Goal: Task Accomplishment & Management: Manage account settings

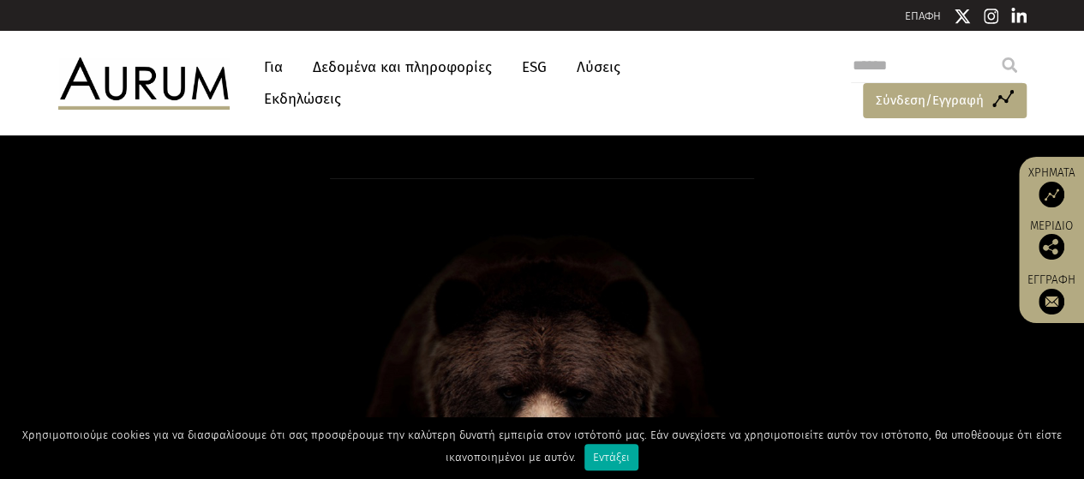
click at [921, 100] on font "Σύνδεση/Εγγραφή" at bounding box center [930, 100] width 108 height 15
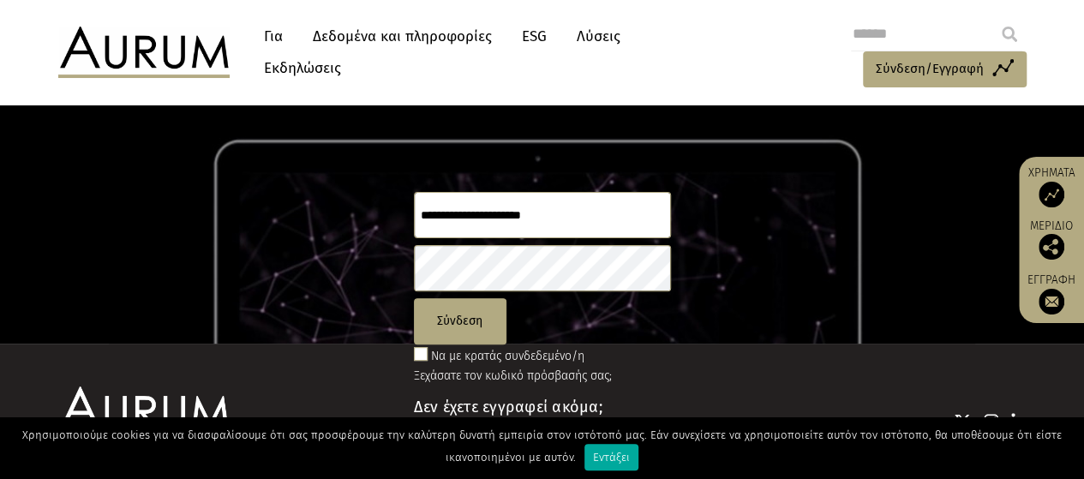
scroll to position [163, 0]
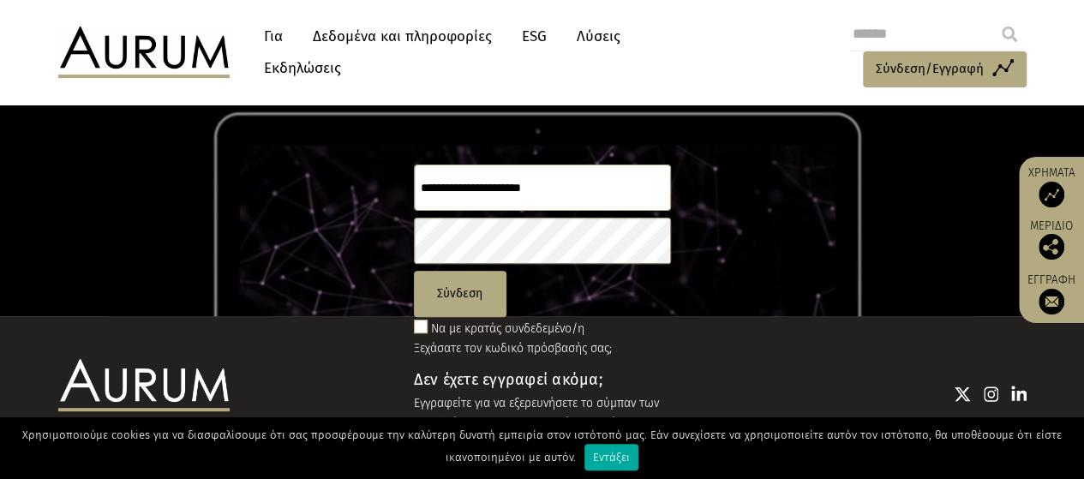
click at [437, 193] on input "text" at bounding box center [542, 188] width 257 height 46
type input "**********"
click at [417, 325] on span at bounding box center [421, 327] width 14 height 14
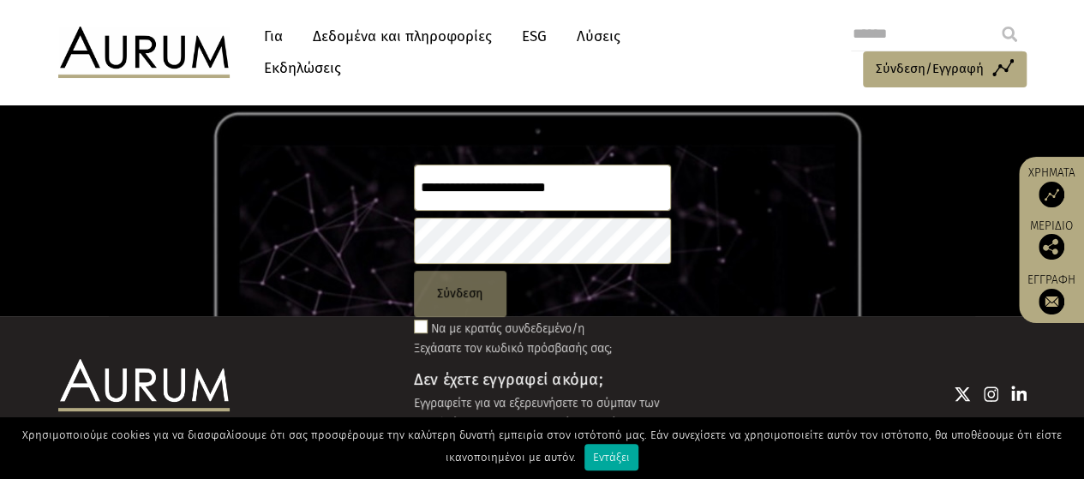
click at [452, 297] on font "Σύνδεση" at bounding box center [459, 293] width 45 height 15
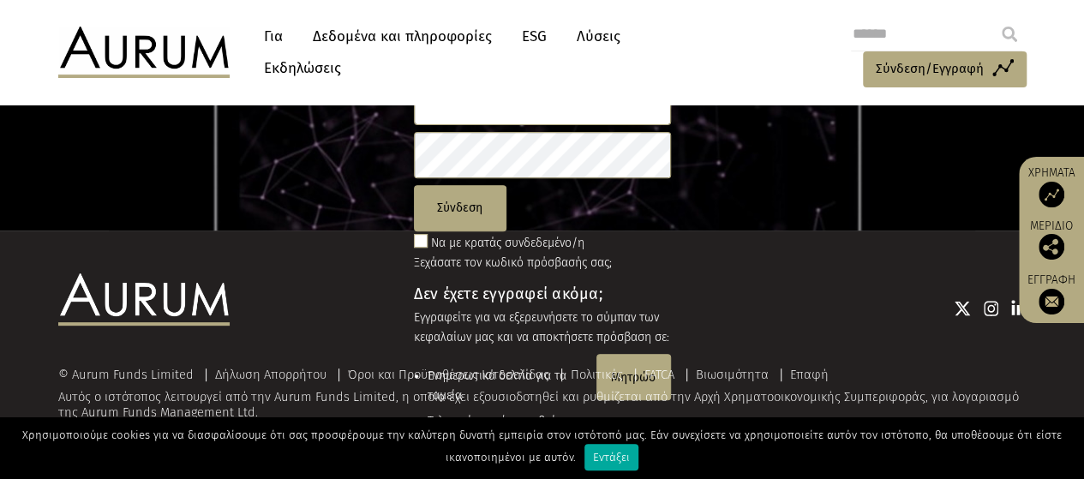
scroll to position [77, 0]
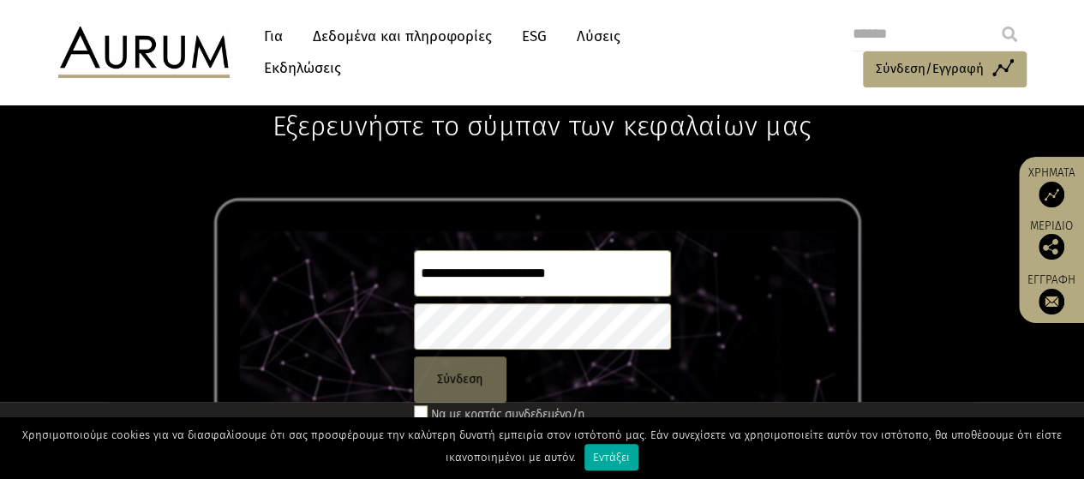
click at [469, 385] on font "Σύνδεση" at bounding box center [459, 379] width 45 height 15
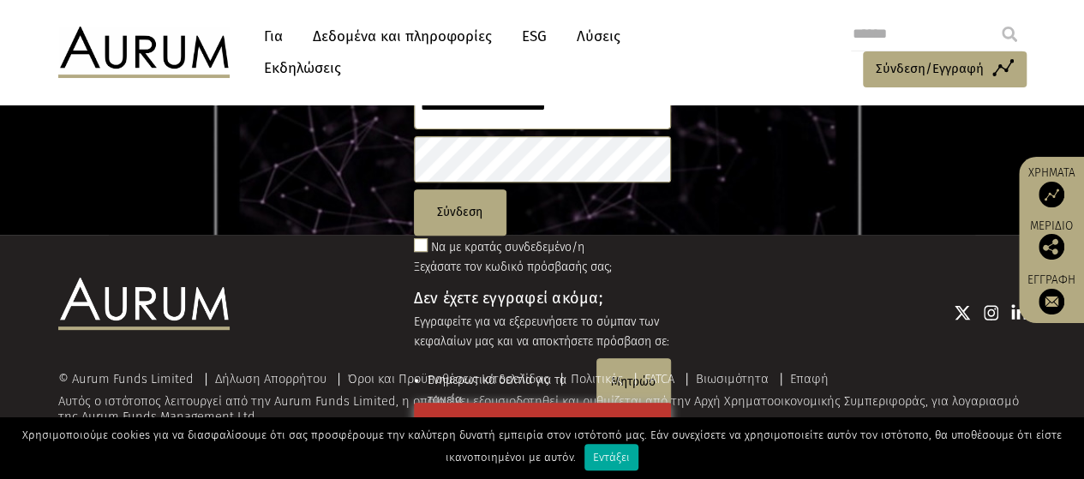
scroll to position [248, 0]
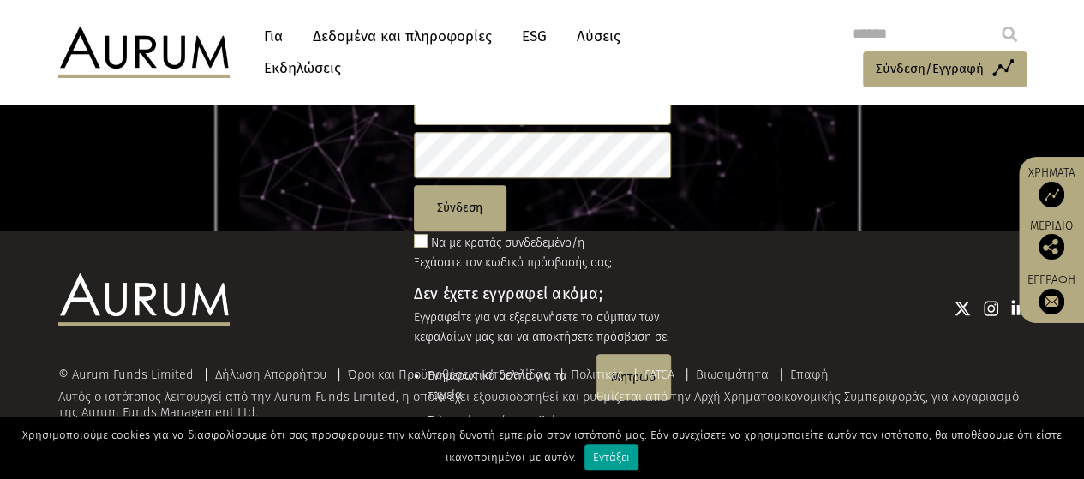
click at [607, 460] on font "Εντάξει" at bounding box center [611, 457] width 37 height 13
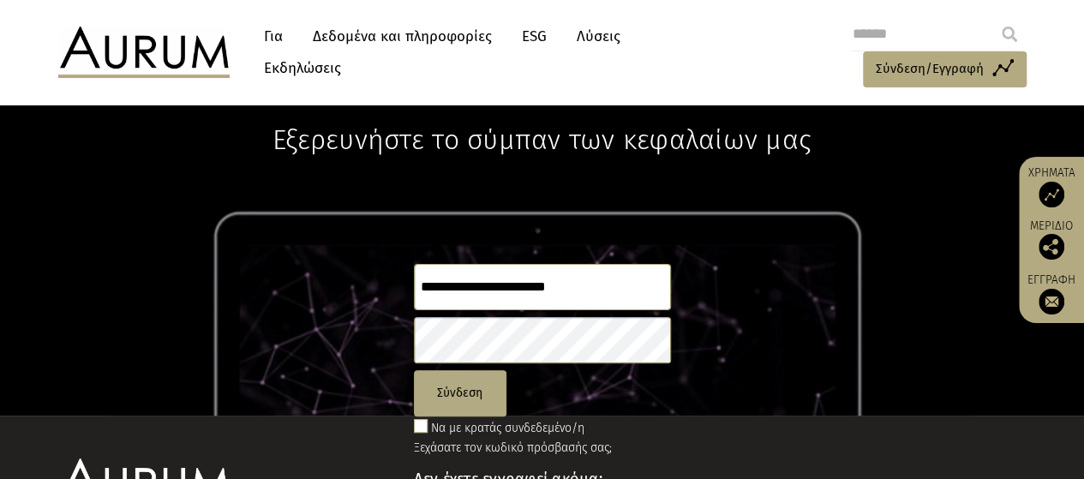
scroll to position [171, 0]
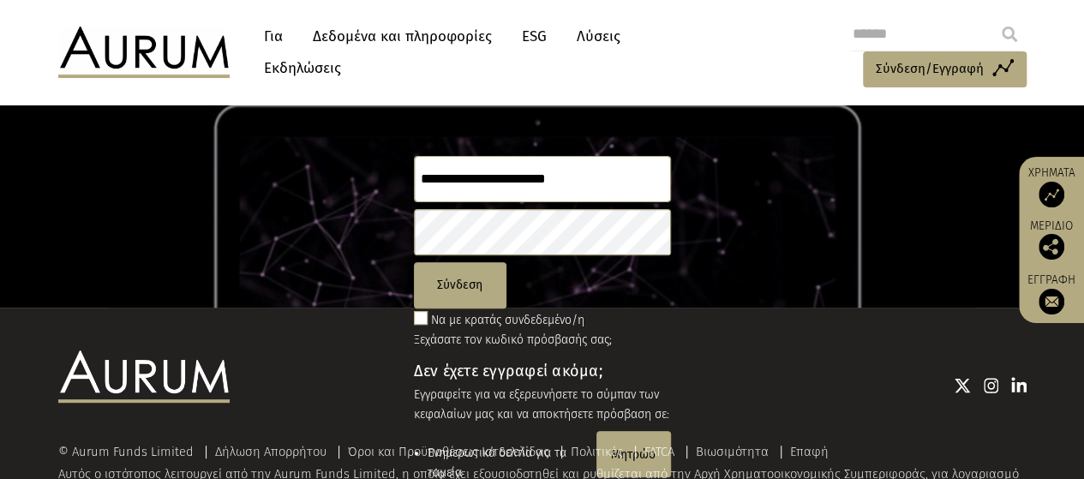
click at [422, 320] on span at bounding box center [421, 318] width 14 height 14
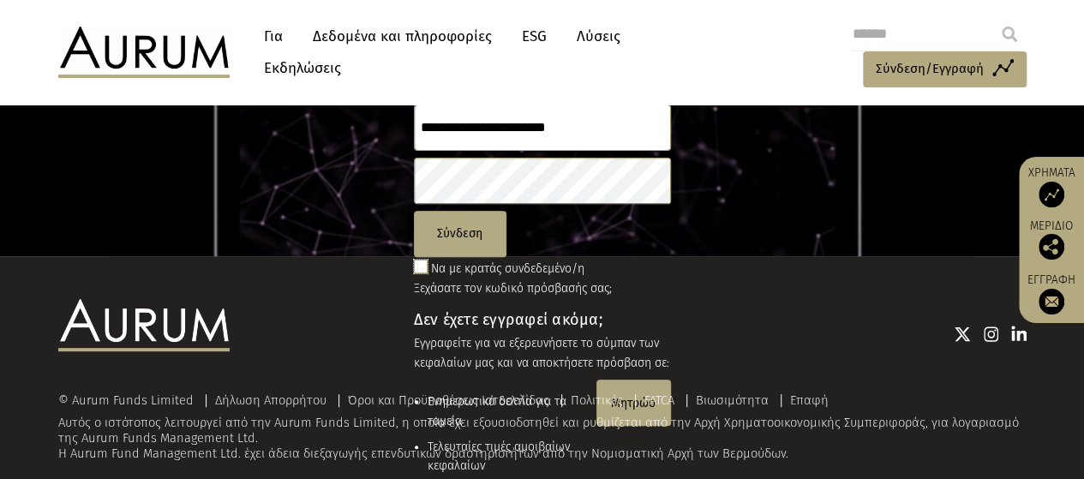
scroll to position [248, 0]
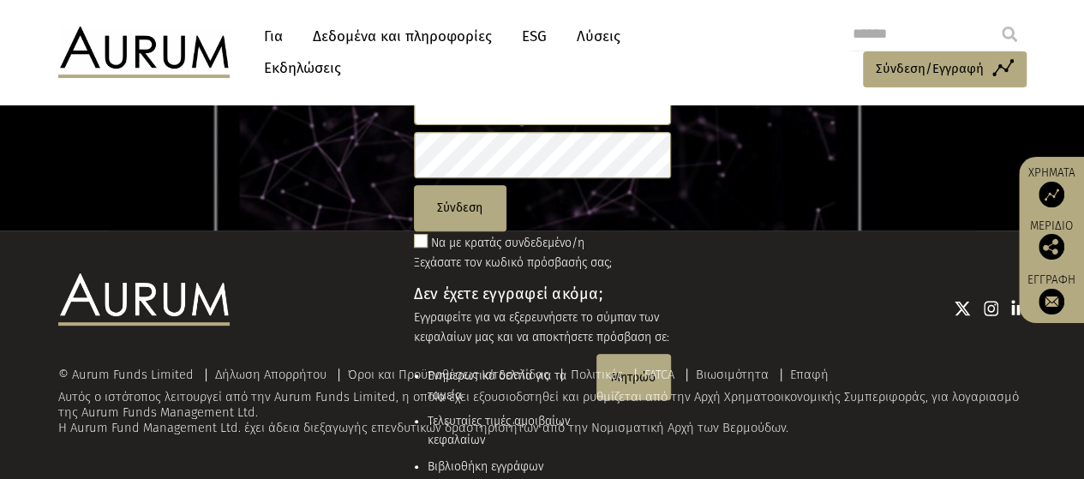
click at [625, 412] on div "© Aurum Funds Limited Δήλωση Απορρήτου Όροι και Προϋποθέσεις Ιστοσελίδας Πολιτι…" at bounding box center [542, 402] width 968 height 68
click at [629, 396] on font "Αυτός ο ιστότοπος λειτουργεί από την Aurum Funds Limited, η οποία έχει εξουσιοδ…" at bounding box center [538, 404] width 960 height 31
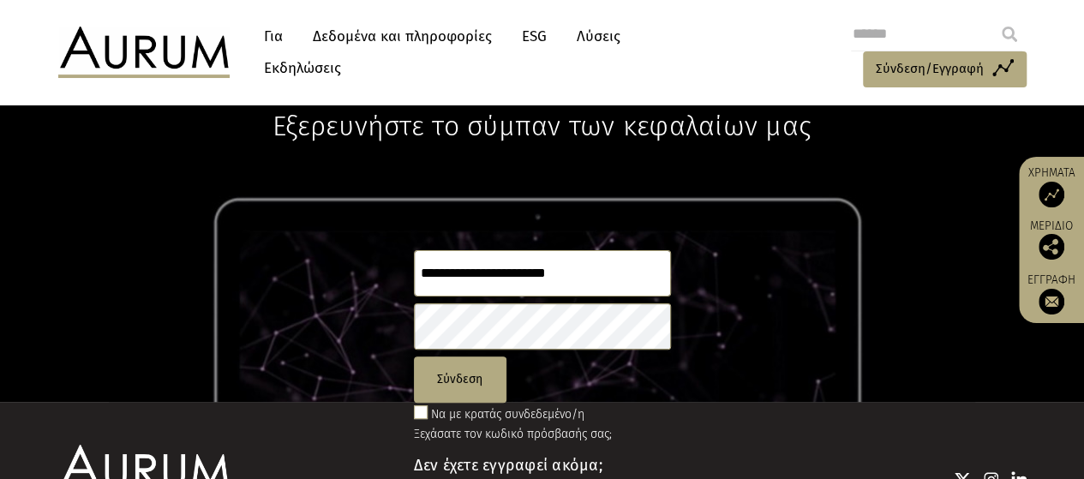
scroll to position [0, 0]
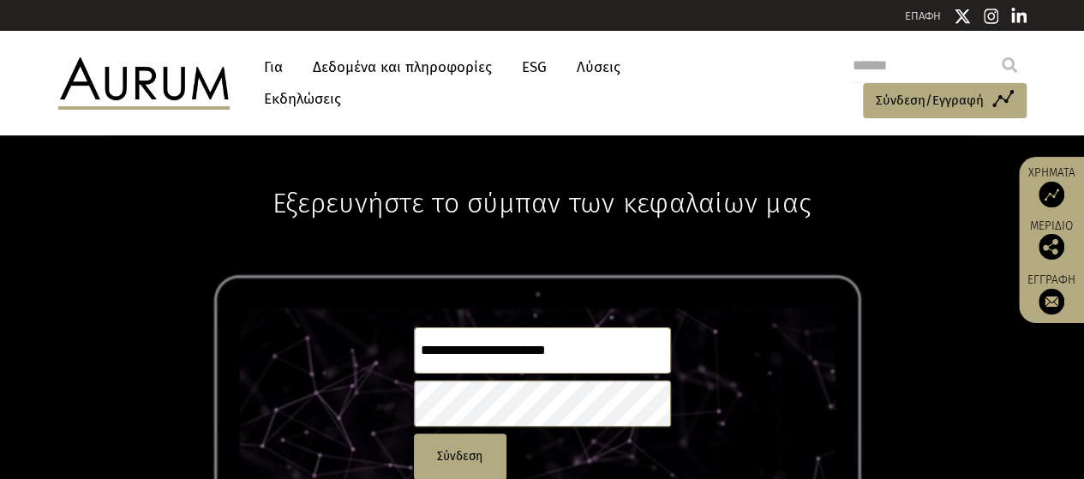
click at [274, 69] on font "Για" at bounding box center [273, 67] width 19 height 18
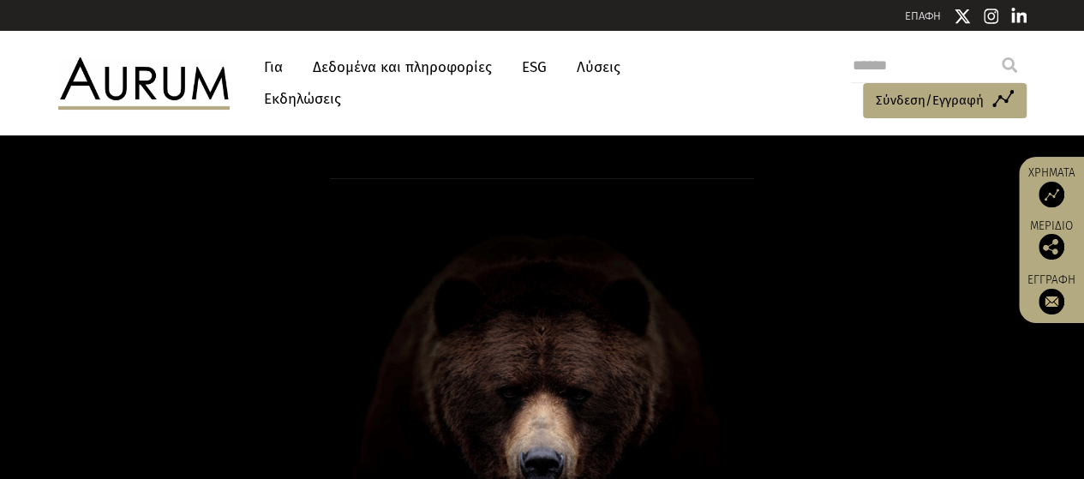
click at [310, 100] on font "Εκδηλώσεις" at bounding box center [302, 99] width 77 height 18
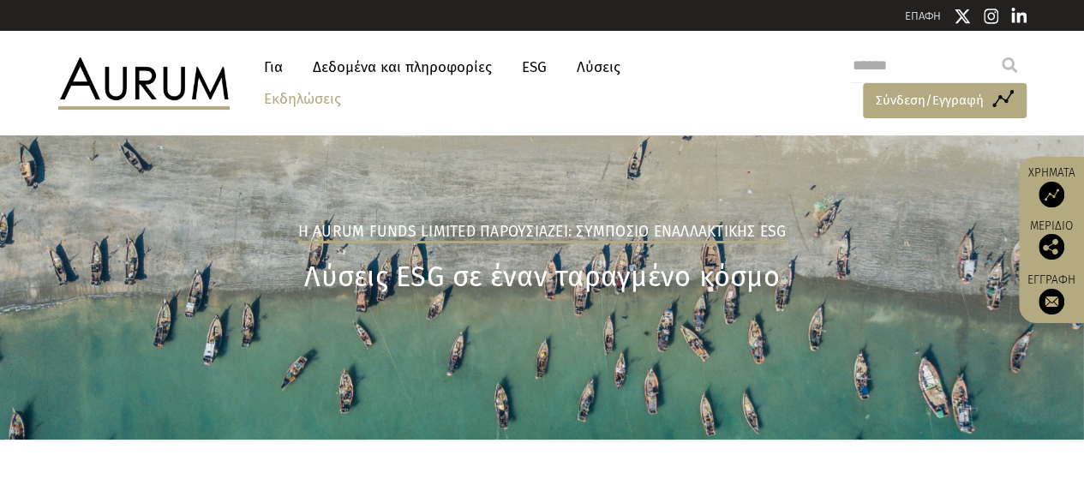
click at [896, 102] on font "Σύνδεση/Εγγραφή" at bounding box center [930, 100] width 108 height 15
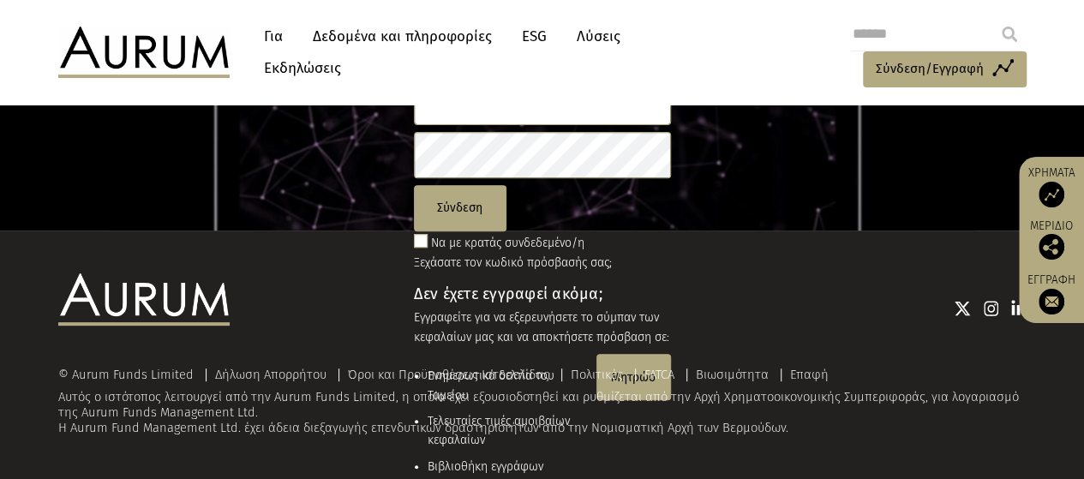
scroll to position [163, 0]
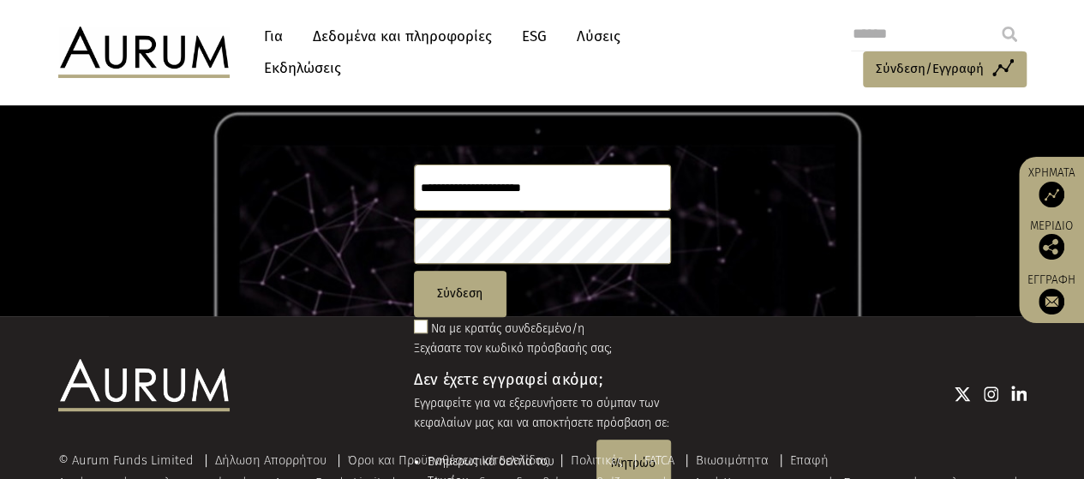
click at [437, 188] on input "text" at bounding box center [542, 188] width 257 height 46
type input "**********"
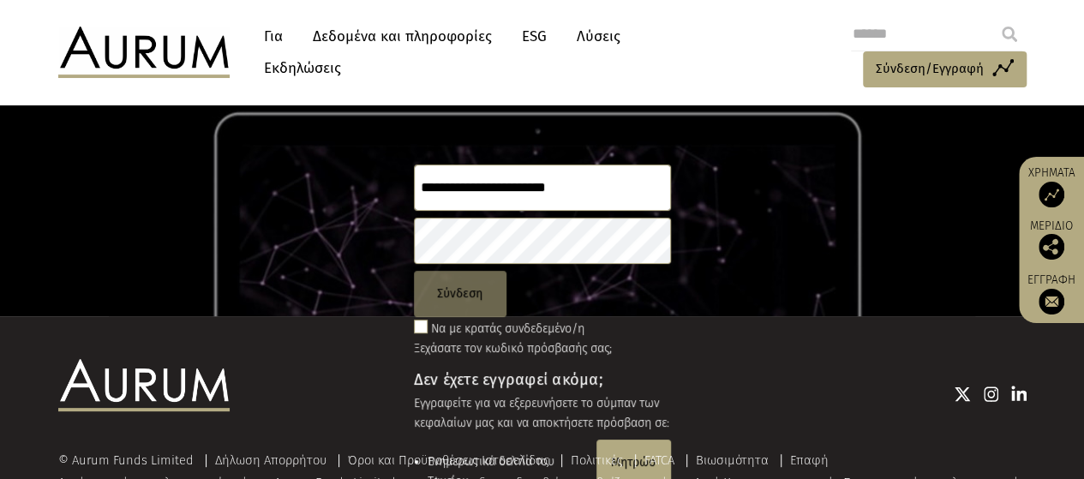
click at [463, 302] on button "Σύνδεση" at bounding box center [460, 294] width 93 height 46
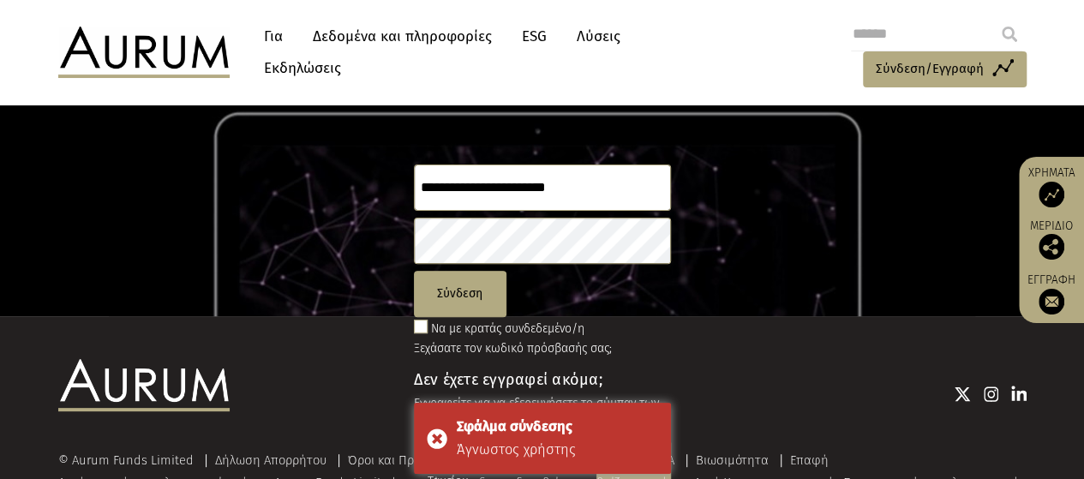
click at [775, 260] on div "**********" at bounding box center [542, 145] width 1084 height 344
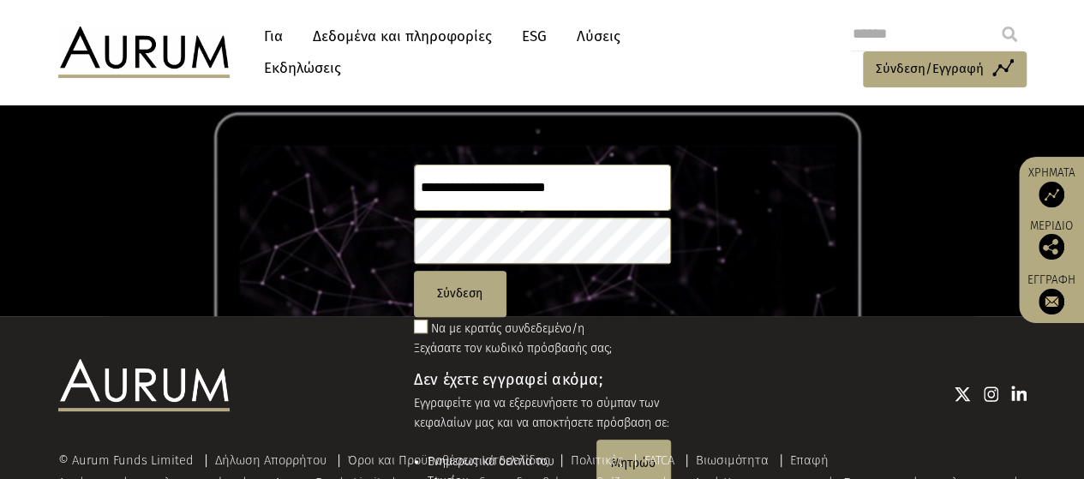
click at [103, 237] on div "**********" at bounding box center [542, 145] width 1084 height 344
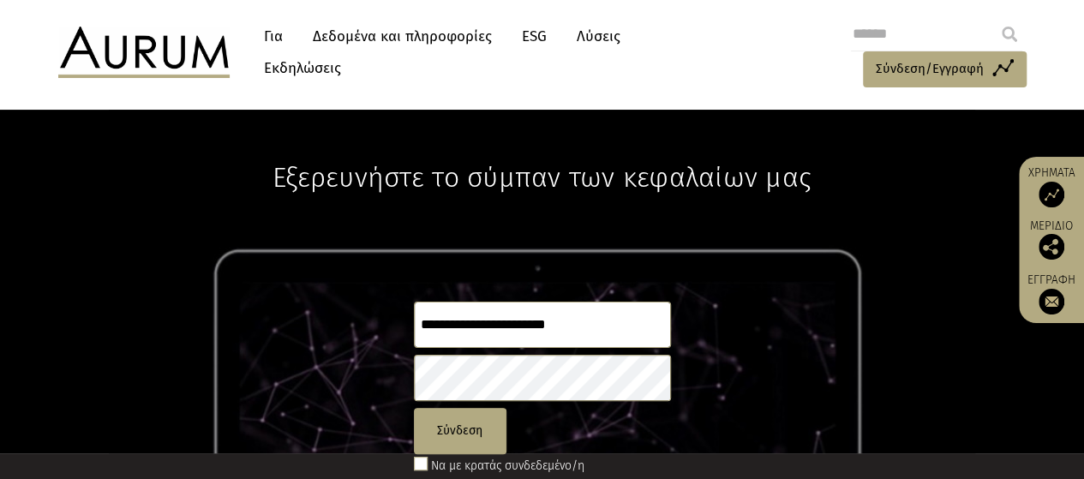
scroll to position [0, 0]
